Goal: Information Seeking & Learning: Learn about a topic

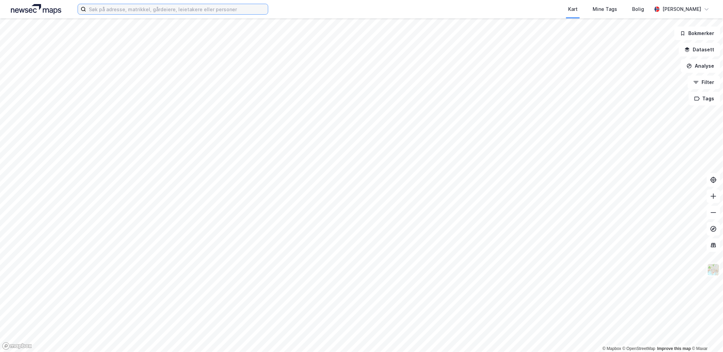
click at [124, 8] on input at bounding box center [177, 9] width 182 height 10
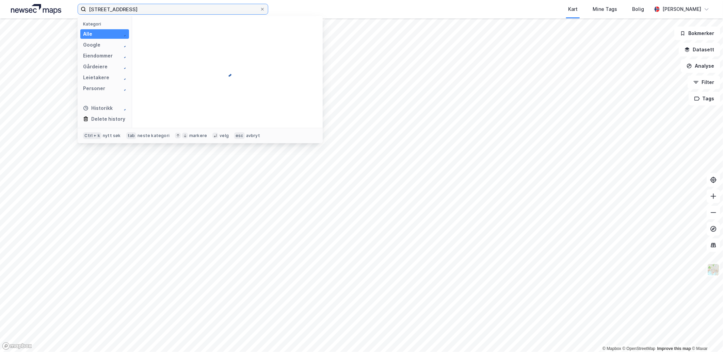
type input "[STREET_ADDRESS]"
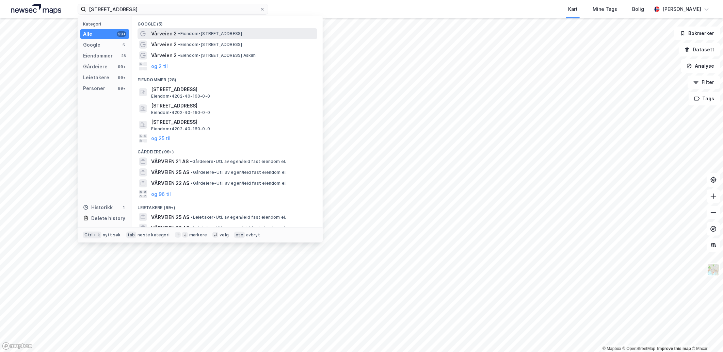
click at [186, 32] on span "• Eiendom • [STREET_ADDRESS]" at bounding box center [210, 33] width 64 height 5
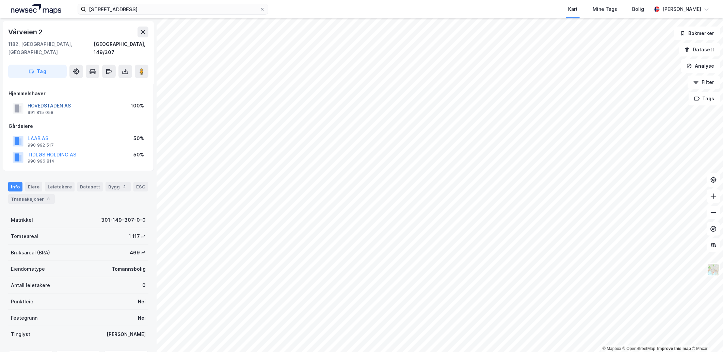
click at [0, 0] on button "HOVEDSTADEN AS" at bounding box center [0, 0] width 0 height 0
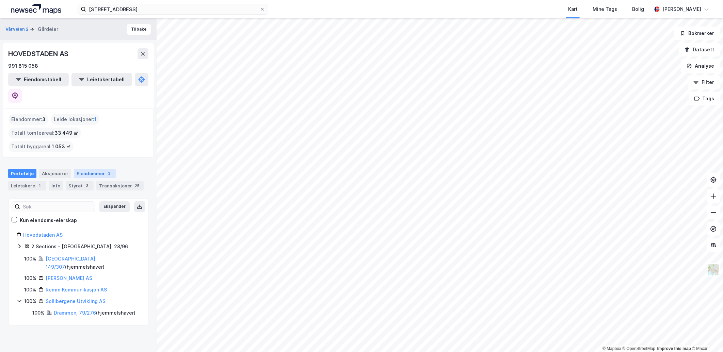
click at [88, 169] on div "Eiendommer 3" at bounding box center [95, 174] width 42 height 10
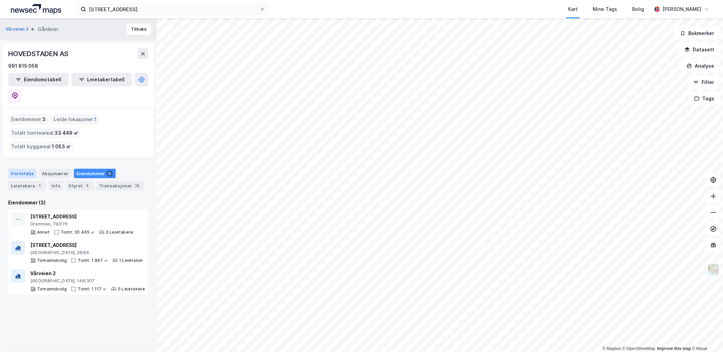
click at [16, 169] on div "Portefølje" at bounding box center [22, 174] width 28 height 10
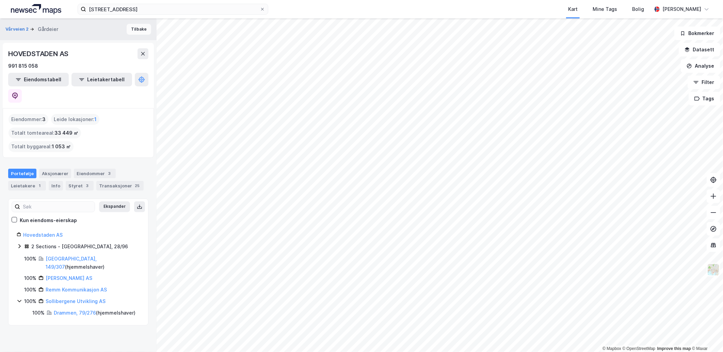
click at [137, 30] on button "Tilbake" at bounding box center [139, 29] width 24 height 11
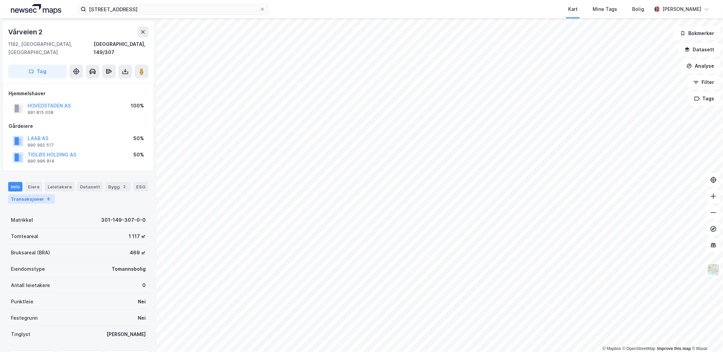
click at [45, 196] on div "8" at bounding box center [48, 199] width 7 height 7
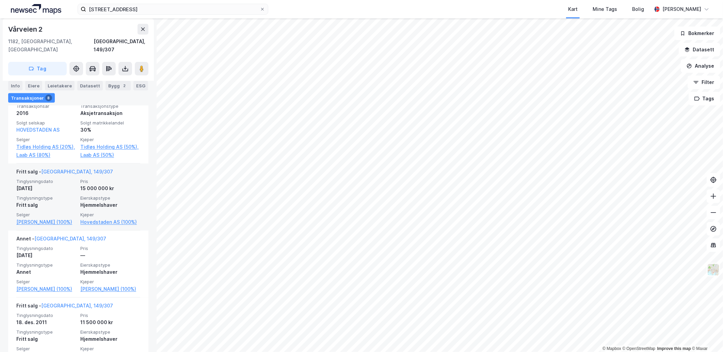
scroll to position [227, 0]
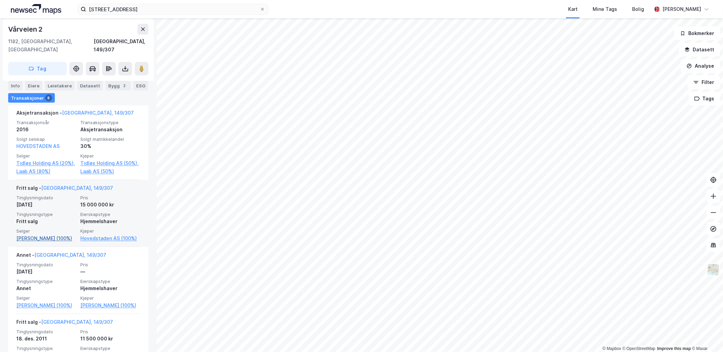
click at [59, 234] on link "[PERSON_NAME] (100%)" at bounding box center [46, 238] width 60 height 8
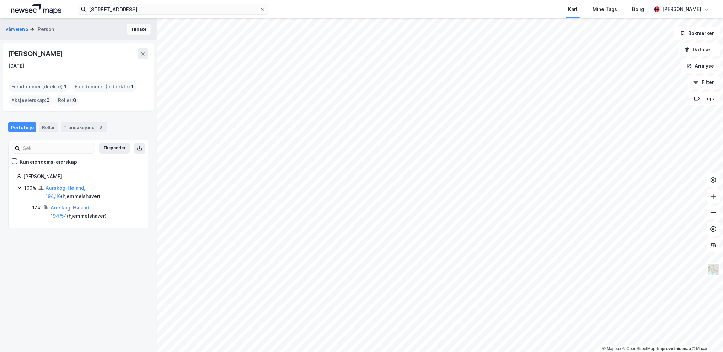
click at [129, 28] on button "Tilbake" at bounding box center [139, 29] width 24 height 11
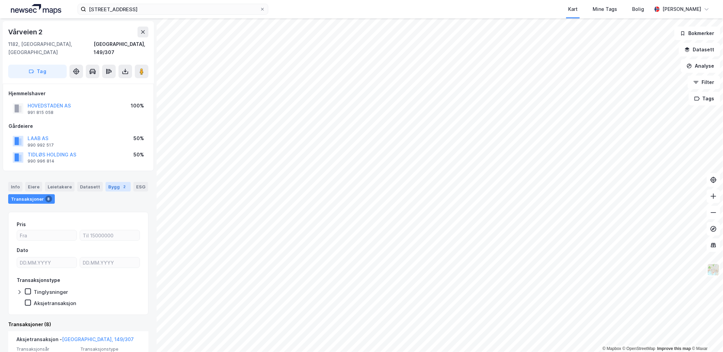
click at [110, 182] on div "Bygg 2" at bounding box center [117, 187] width 25 height 10
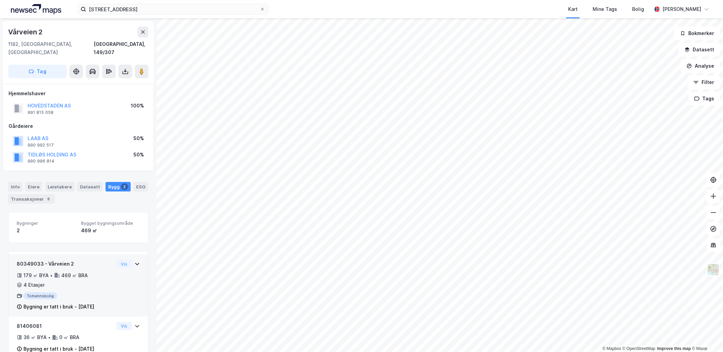
scroll to position [9, 0]
